Goal: Check status: Check status

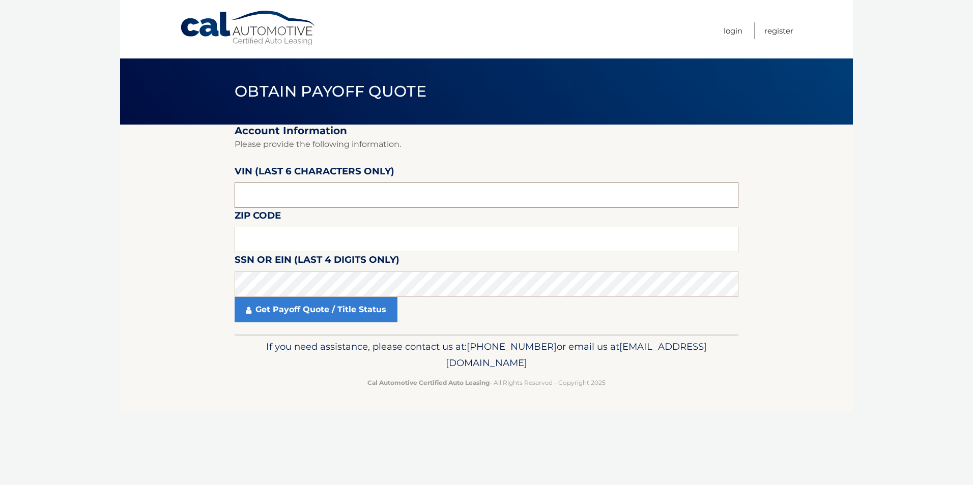
click at [258, 191] on input "text" at bounding box center [487, 195] width 504 height 25
type input "208872"
type input "19047"
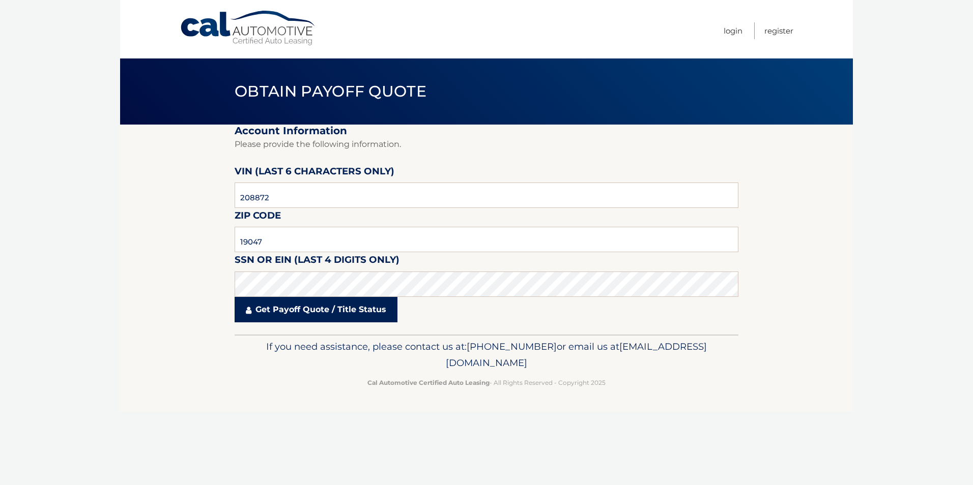
click at [364, 309] on link "Get Payoff Quote / Title Status" at bounding box center [316, 309] width 163 height 25
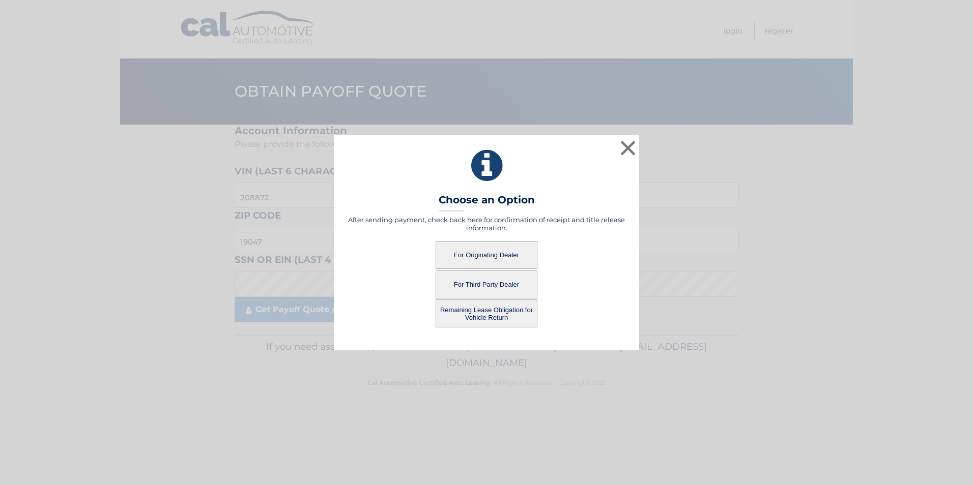
click at [482, 255] on button "For Originating Dealer" at bounding box center [487, 255] width 102 height 28
click at [480, 253] on button "For Originating Dealer" at bounding box center [487, 255] width 102 height 28
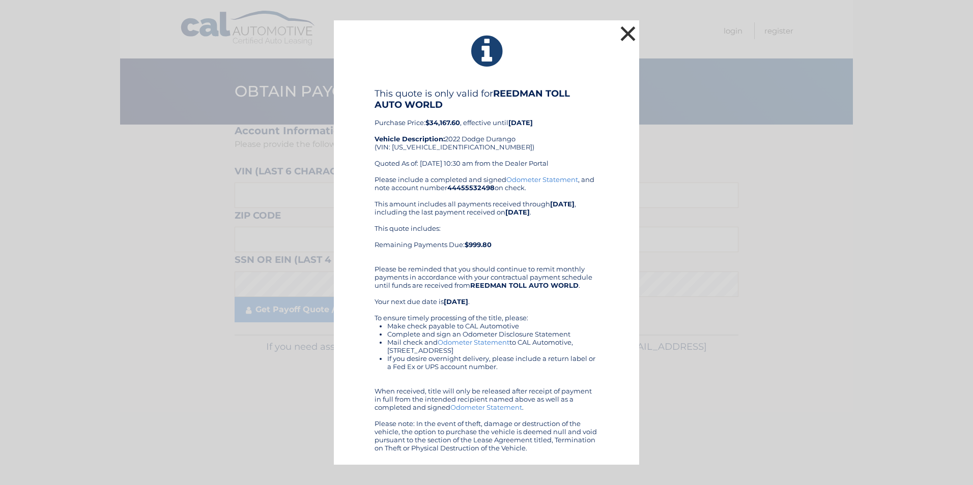
click at [628, 38] on button "×" at bounding box center [628, 33] width 20 height 20
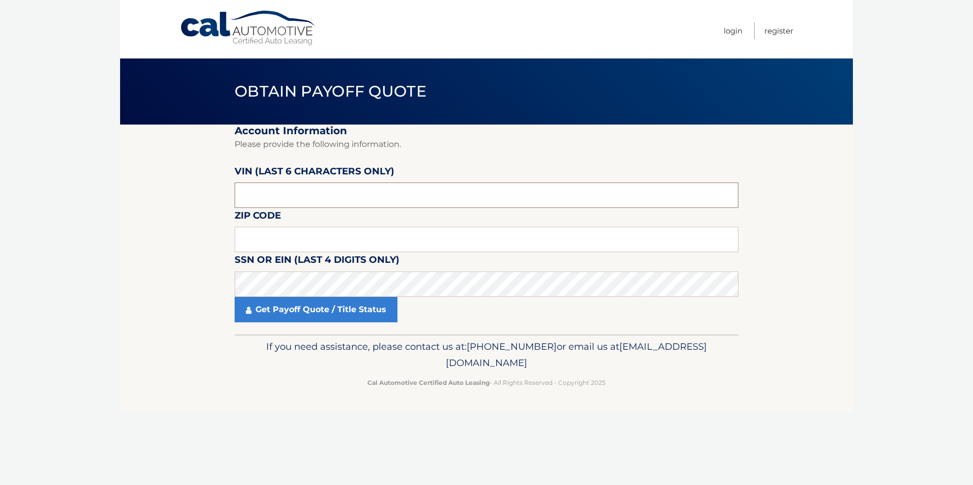
click at [333, 194] on input "text" at bounding box center [487, 195] width 504 height 25
type input "208872"
type input "19047"
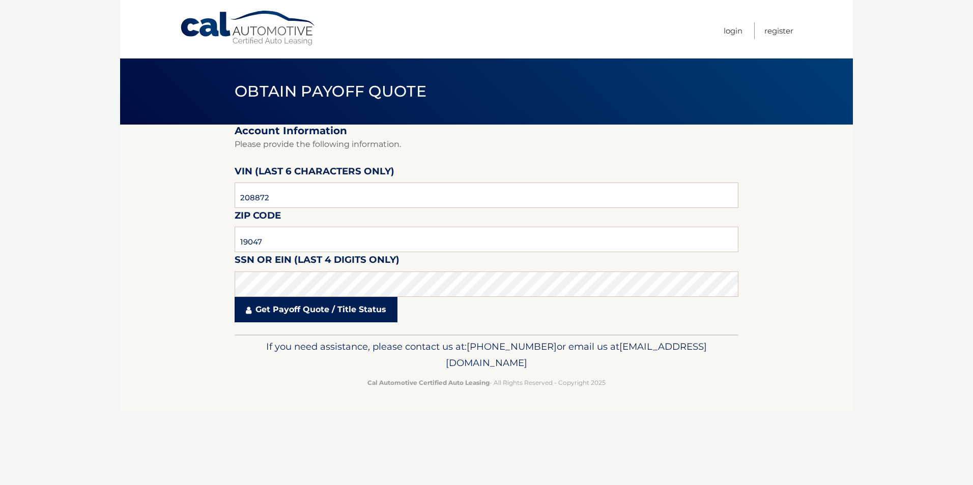
click at [315, 312] on link "Get Payoff Quote / Title Status" at bounding box center [316, 309] width 163 height 25
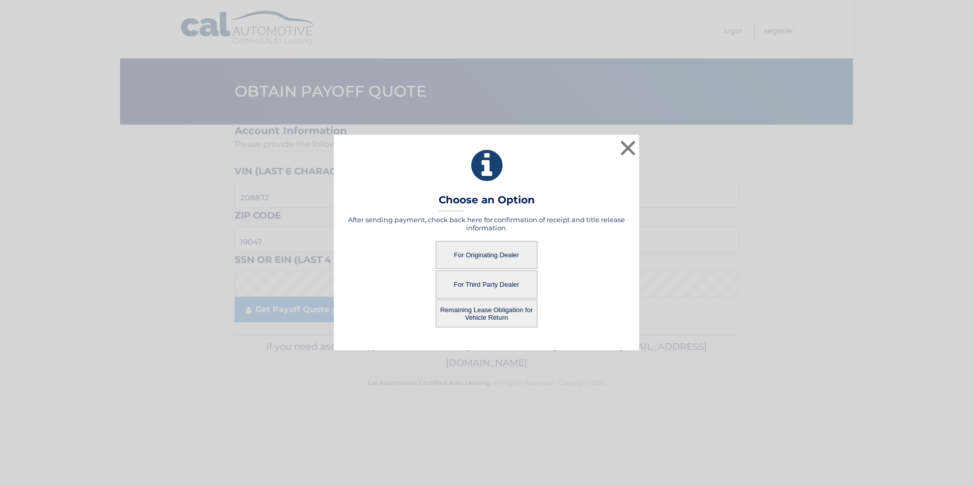
click at [491, 255] on button "For Originating Dealer" at bounding box center [487, 255] width 102 height 28
click at [510, 259] on button "For Originating Dealer" at bounding box center [487, 255] width 102 height 28
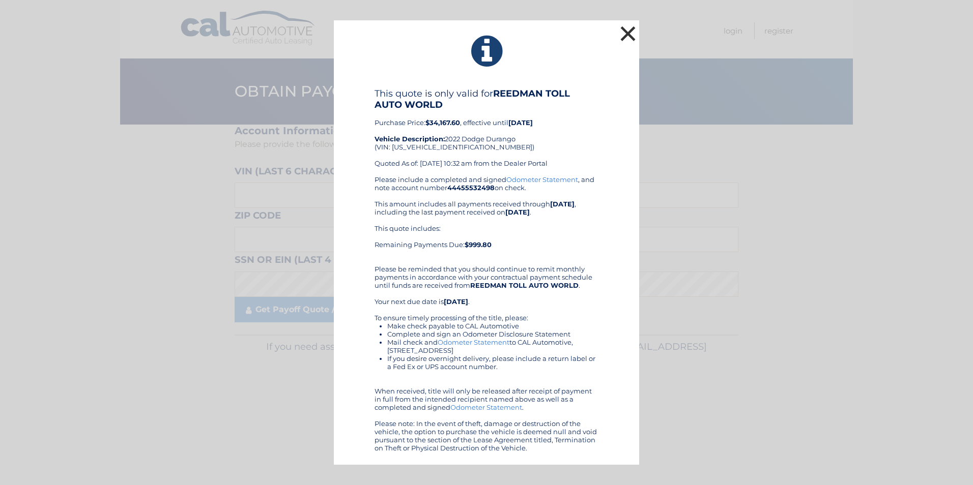
click at [620, 28] on button "×" at bounding box center [628, 33] width 20 height 20
